Goal: Information Seeking & Learning: Learn about a topic

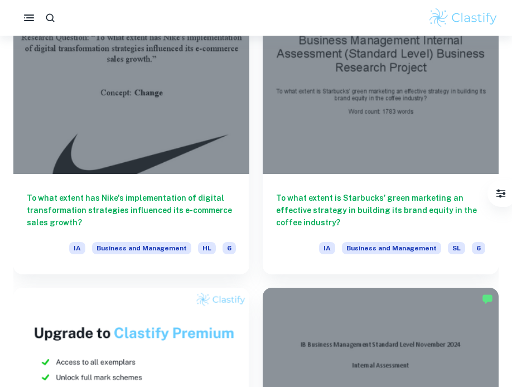
scroll to position [937, 0]
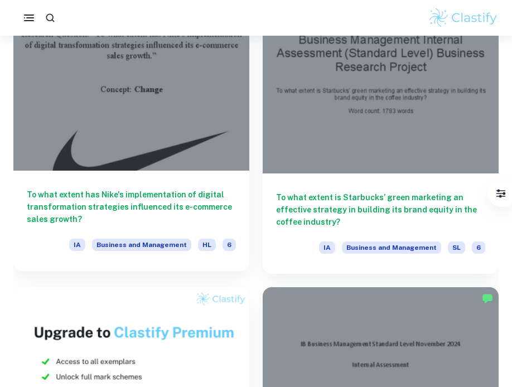
click at [155, 149] on div at bounding box center [131, 82] width 236 height 177
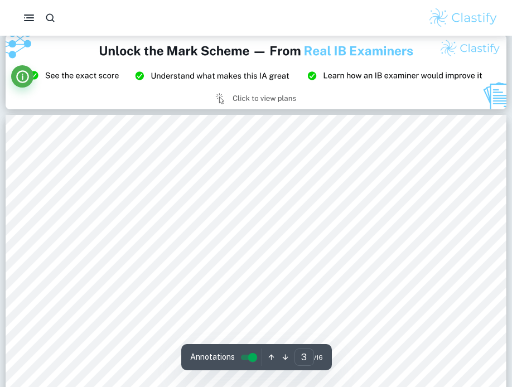
scroll to position [1403, 0]
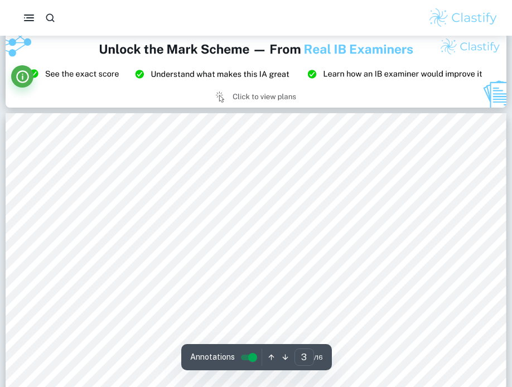
type input "2"
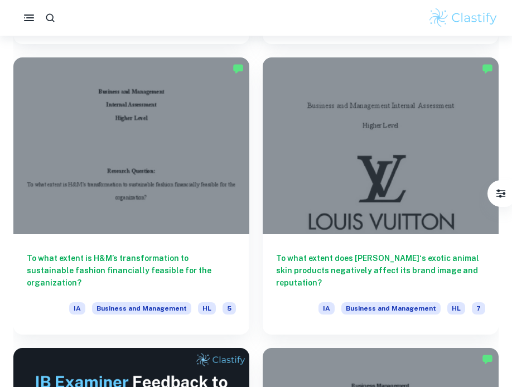
scroll to position [2621, 0]
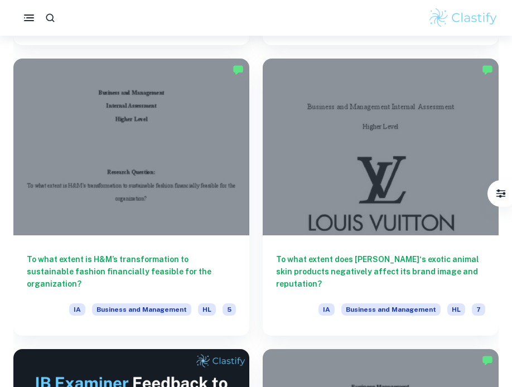
click at [396, 161] on div at bounding box center [381, 147] width 236 height 177
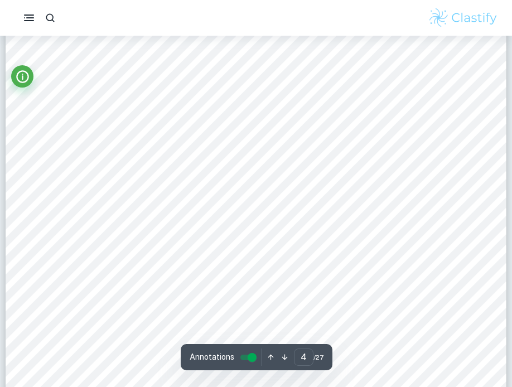
scroll to position [2394, 0]
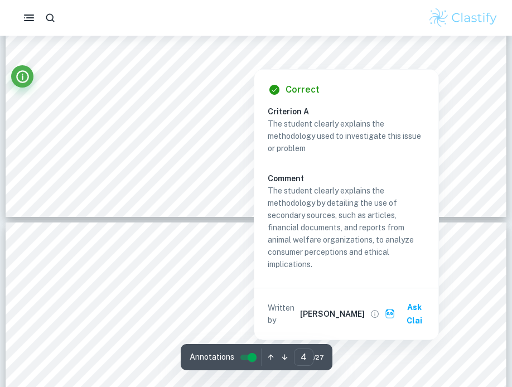
type input "5"
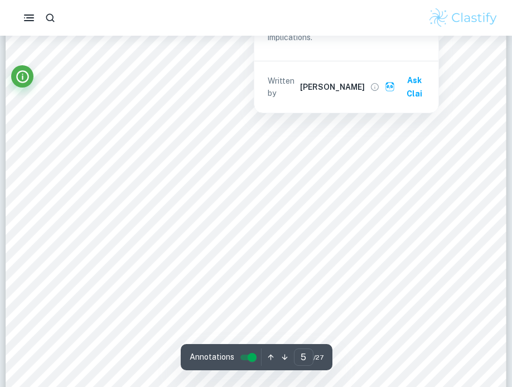
scroll to position [2834, 0]
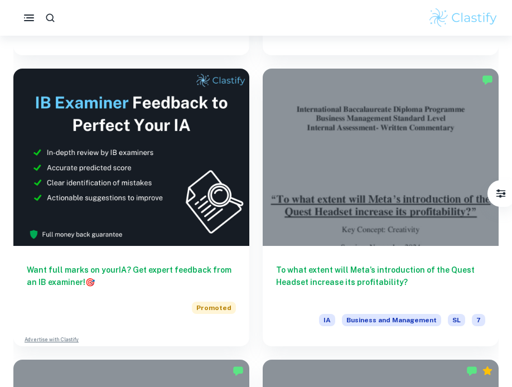
scroll to position [145, 0]
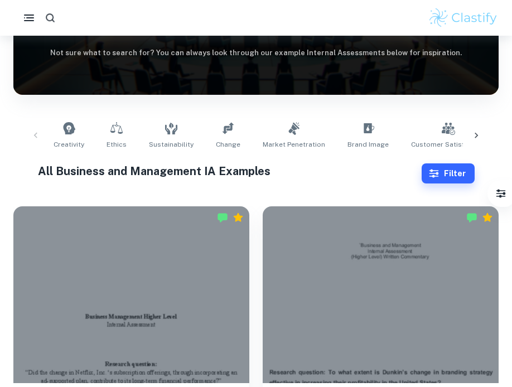
click at [55, 18] on icon "button" at bounding box center [51, 18] width 12 height 12
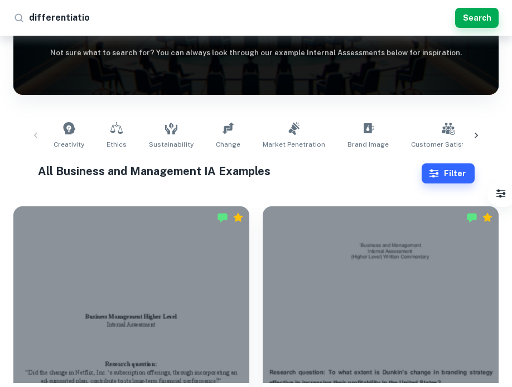
type input "differentiation"
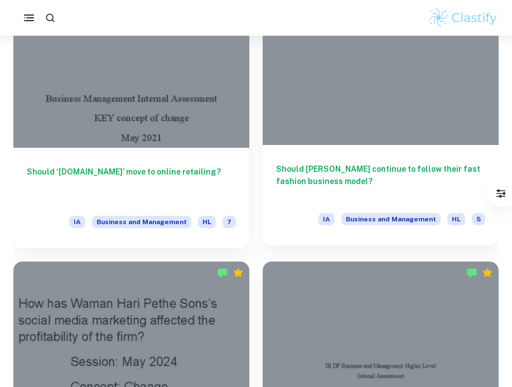
scroll to position [4752, 0]
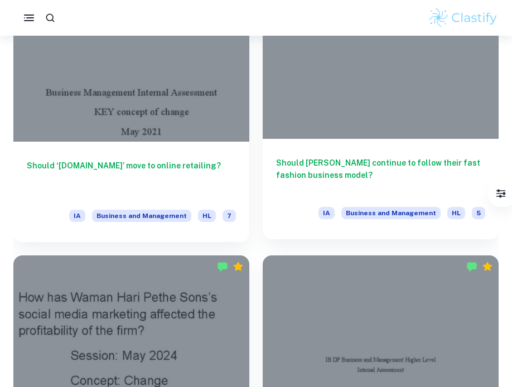
click at [359, 88] on div at bounding box center [381, 50] width 236 height 177
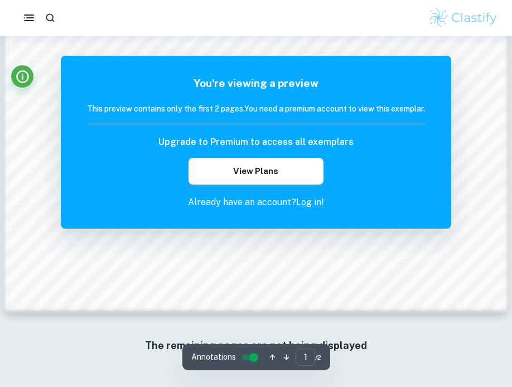
scroll to position [1039, 0]
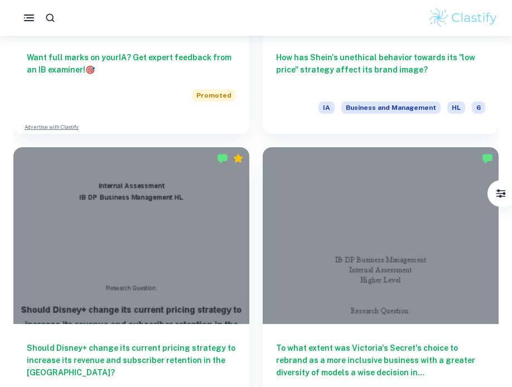
scroll to position [5536, 0]
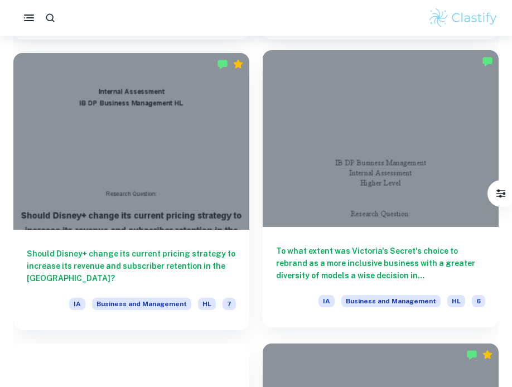
click at [306, 176] on div at bounding box center [381, 138] width 236 height 177
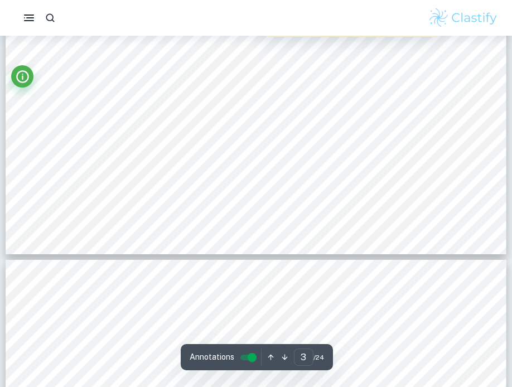
type input "4"
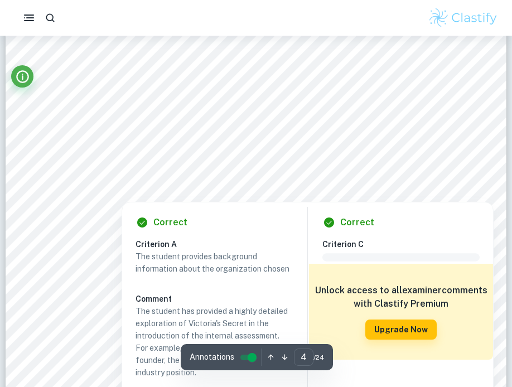
scroll to position [2227, 0]
